Goal: Navigation & Orientation: Find specific page/section

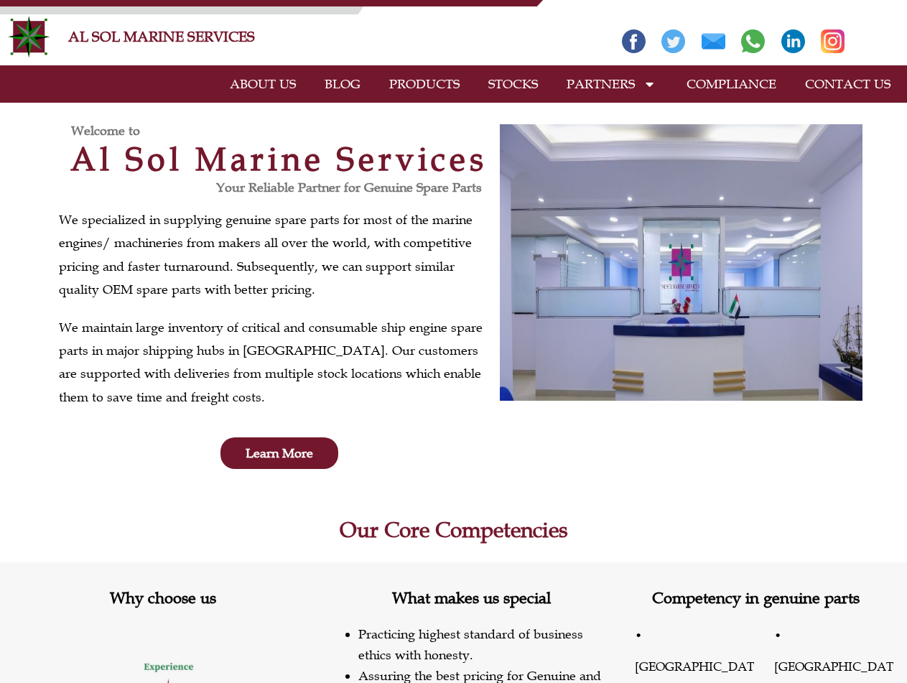
click at [433, 78] on link "PRODUCTS" at bounding box center [424, 83] width 99 height 33
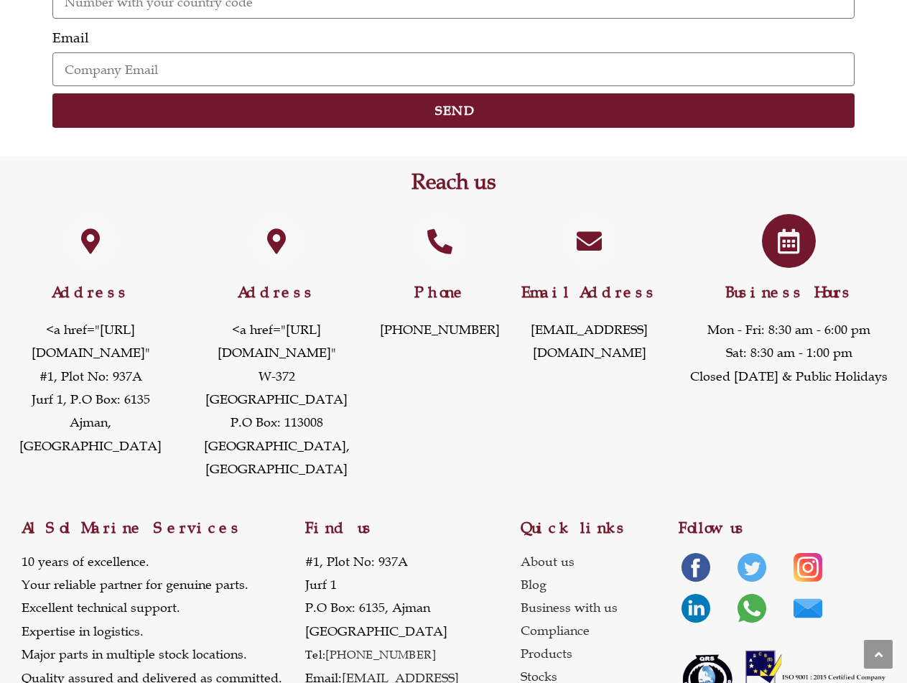
scroll to position [2052, 0]
